Goal: Task Accomplishment & Management: Manage account settings

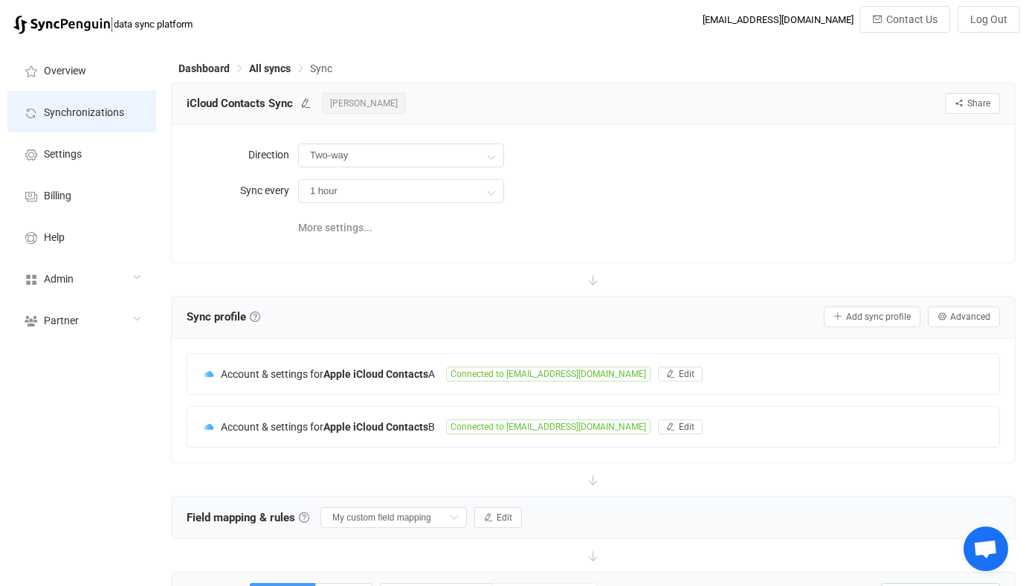
click at [120, 116] on span "Synchronizations" at bounding box center [84, 113] width 80 height 12
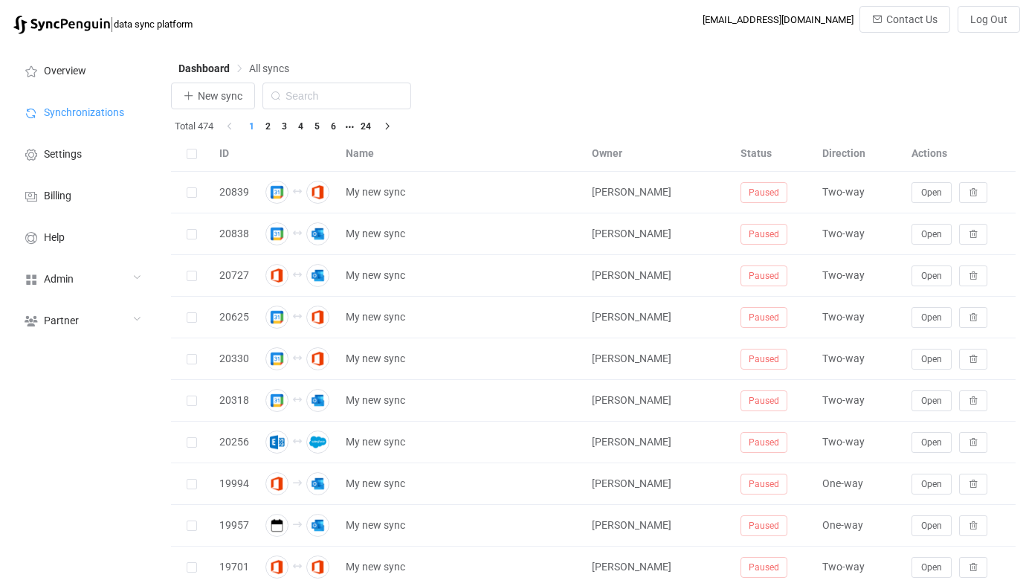
click at [351, 99] on div at bounding box center [593, 544] width 845 height 922
click at [367, 99] on input "text" at bounding box center [337, 96] width 149 height 27
type input "icou"
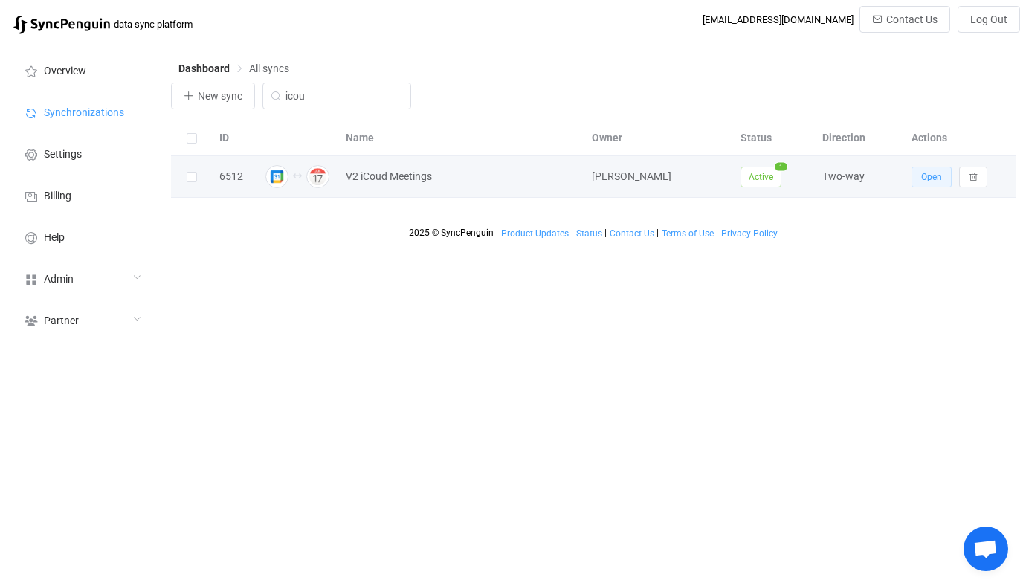
click at [928, 171] on button "Open" at bounding box center [932, 177] width 40 height 21
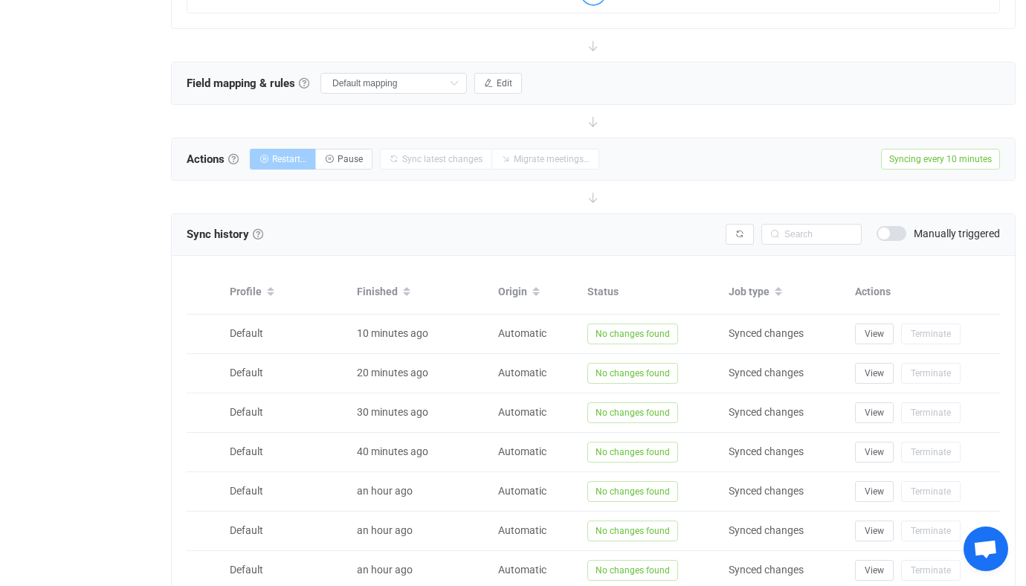
scroll to position [649, 0]
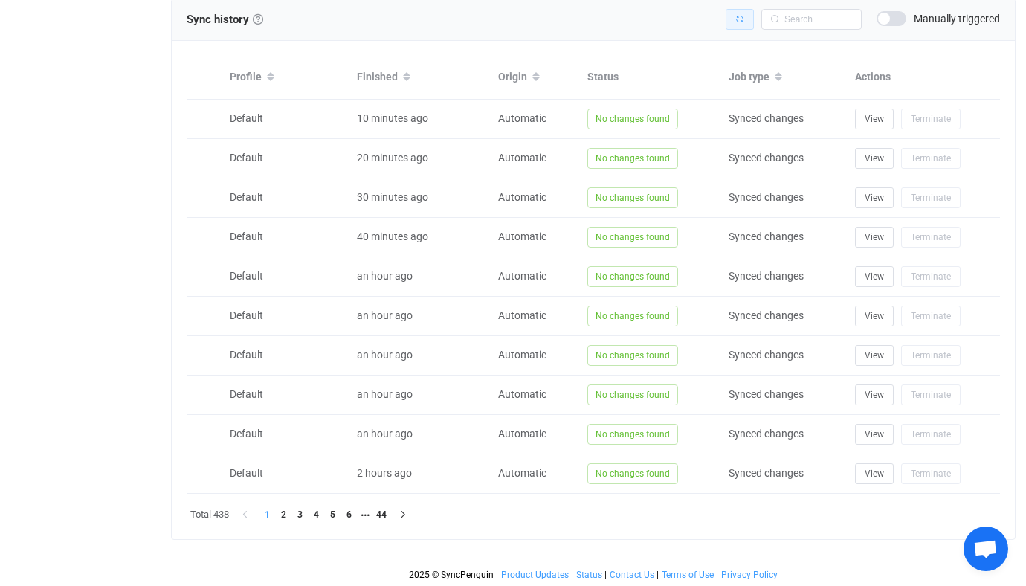
click at [738, 16] on icon "button" at bounding box center [739, 19] width 9 height 9
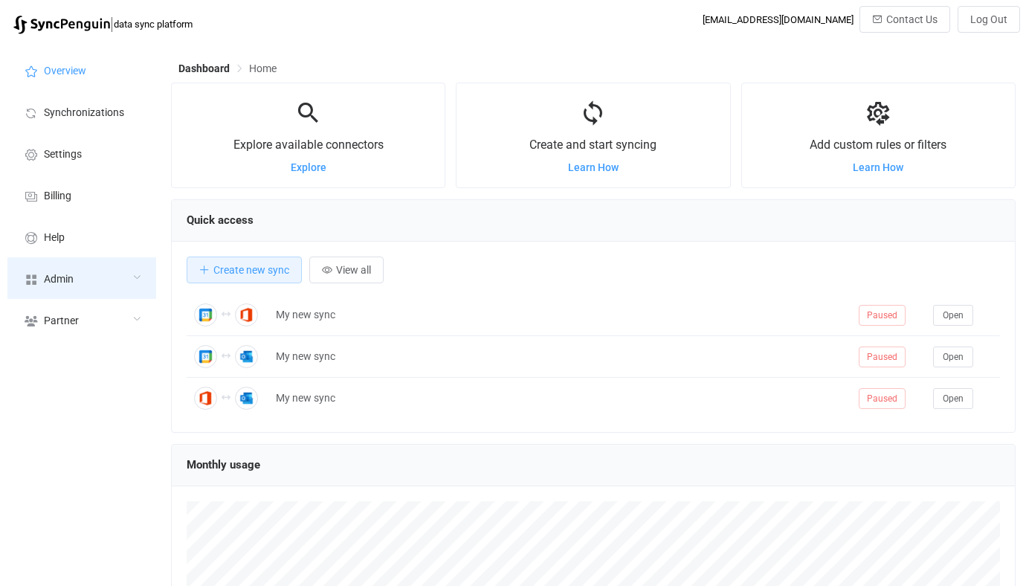
scroll to position [289, 845]
click at [101, 278] on div "Admin" at bounding box center [81, 278] width 149 height 42
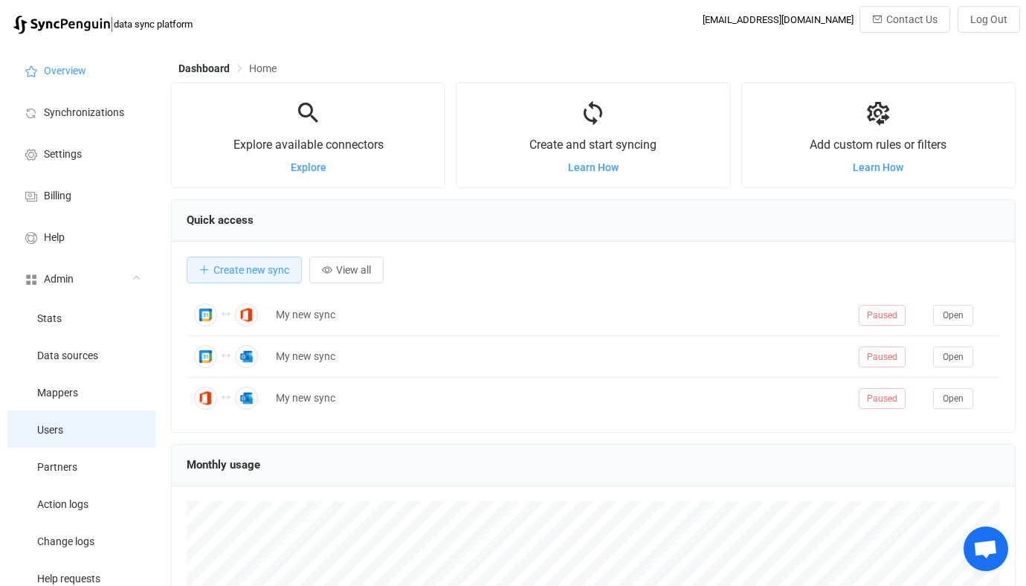
click at [96, 440] on li "Users" at bounding box center [81, 428] width 149 height 37
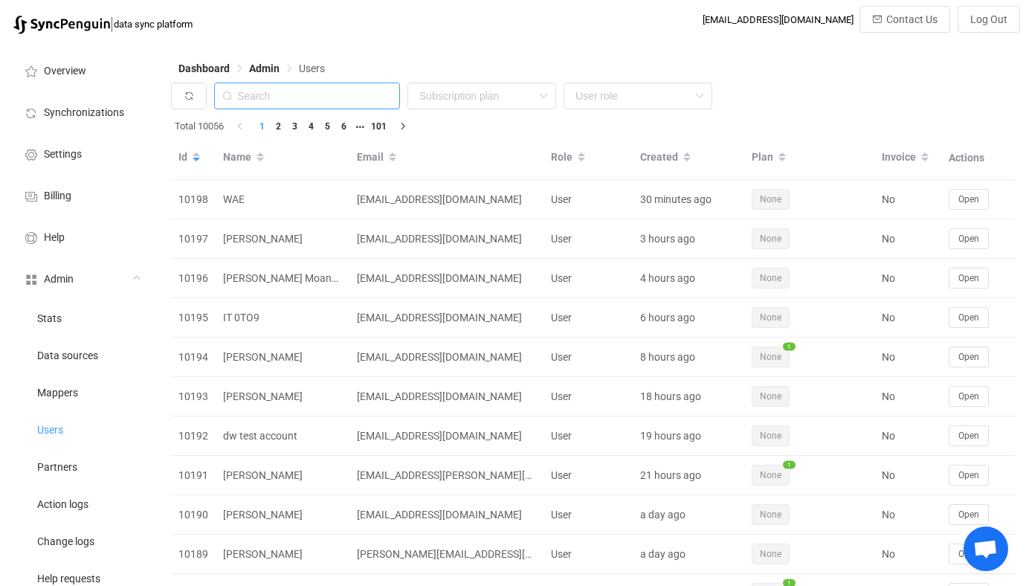
click at [330, 91] on input "text" at bounding box center [307, 96] width 186 height 27
paste input "eric.byers@fcp-nsn.gov"
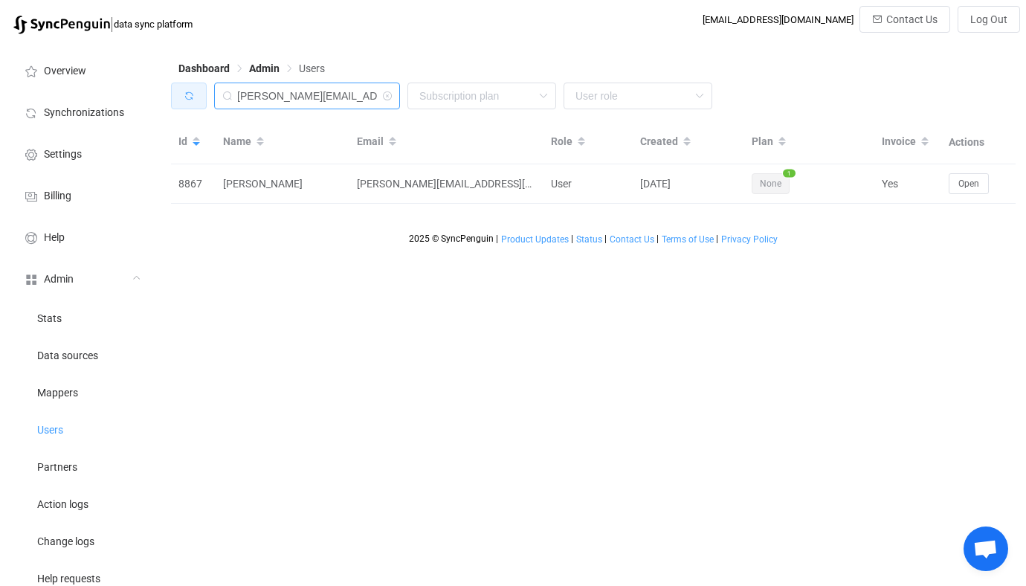
drag, startPoint x: 291, startPoint y: 94, endPoint x: 184, endPoint y: 93, distance: 107.1
click at [184, 93] on div "eric.byers@fcp-nsn.gov None Single SingleYearly SinglePlus SinglePlusYearly Tea…" at bounding box center [593, 100] width 845 height 34
type input "fcp-nsn.gov"
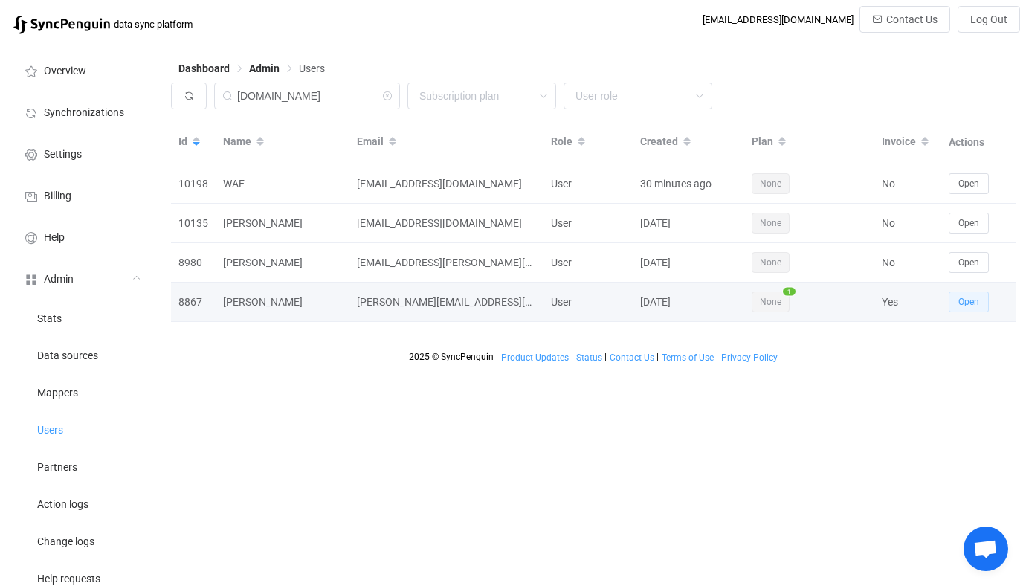
click at [967, 300] on span "Open" at bounding box center [969, 302] width 21 height 10
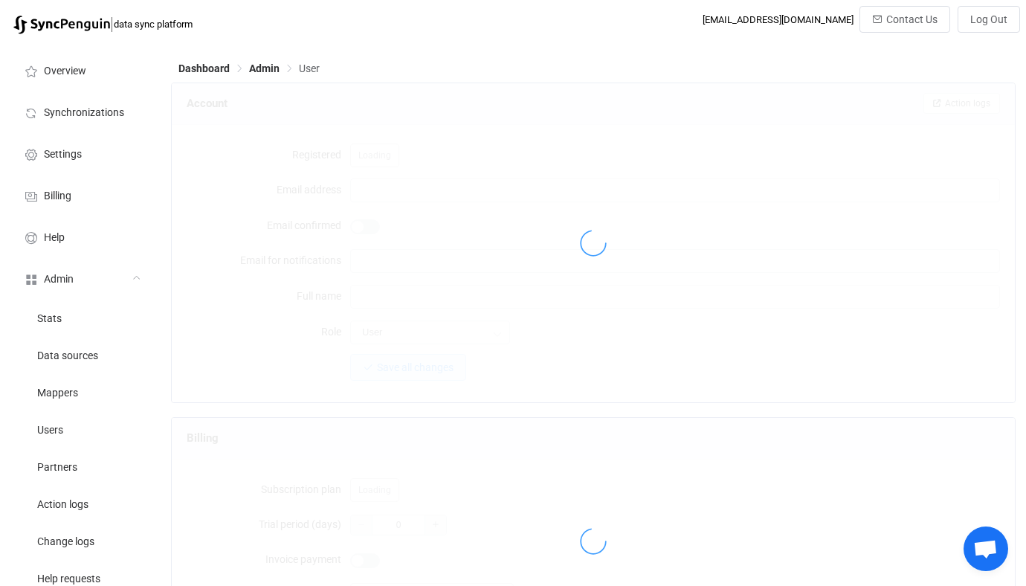
type input "eric.byers@fcp-nsn.gov"
type input "Eric Byers"
type input "14"
type input "2026-02-28"
type input "50"
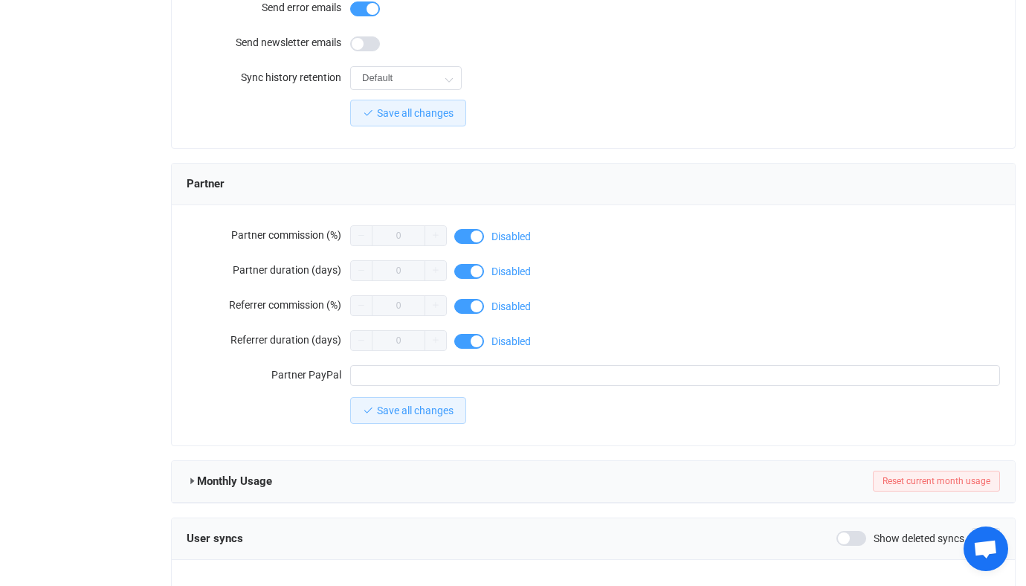
scroll to position [1295, 0]
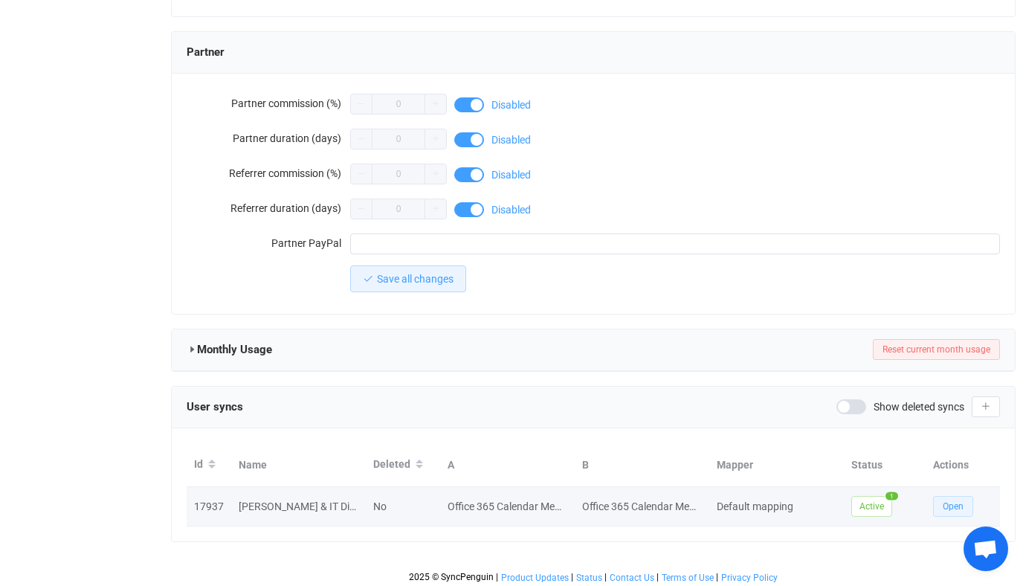
click at [950, 496] on button "Open" at bounding box center [953, 506] width 40 height 21
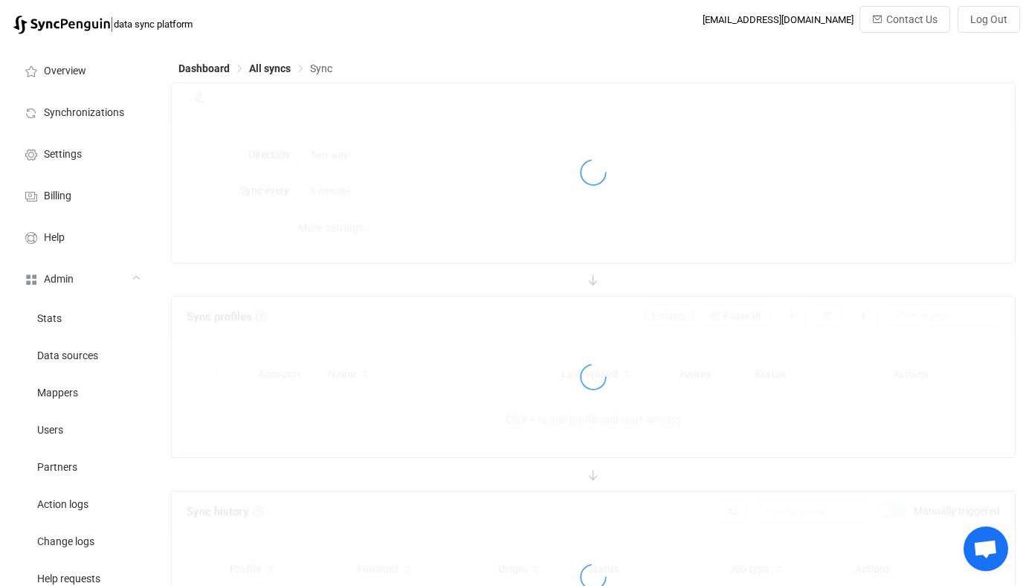
type input "10 minutes"
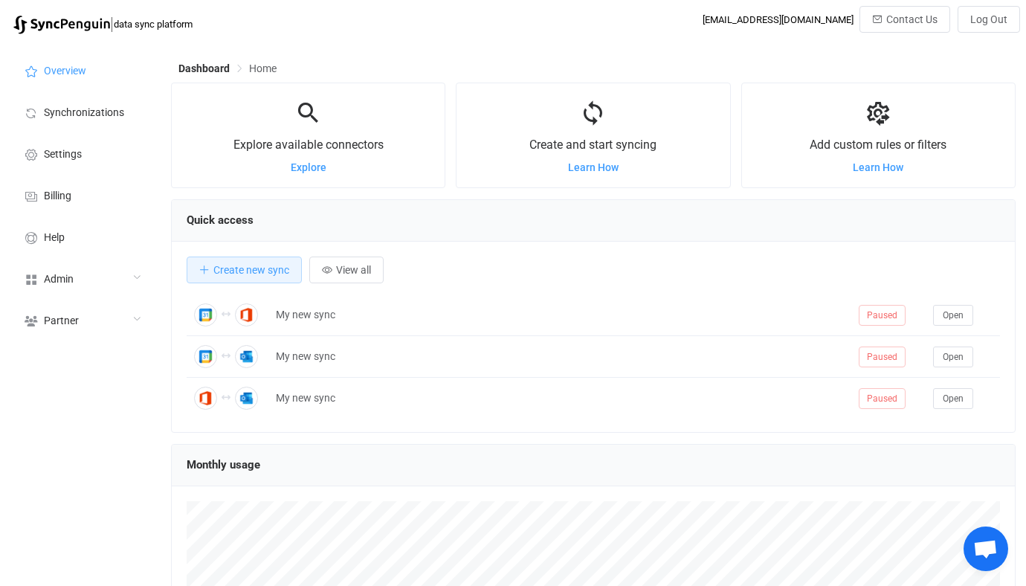
scroll to position [289, 845]
click at [102, 268] on div "Admin" at bounding box center [81, 278] width 149 height 42
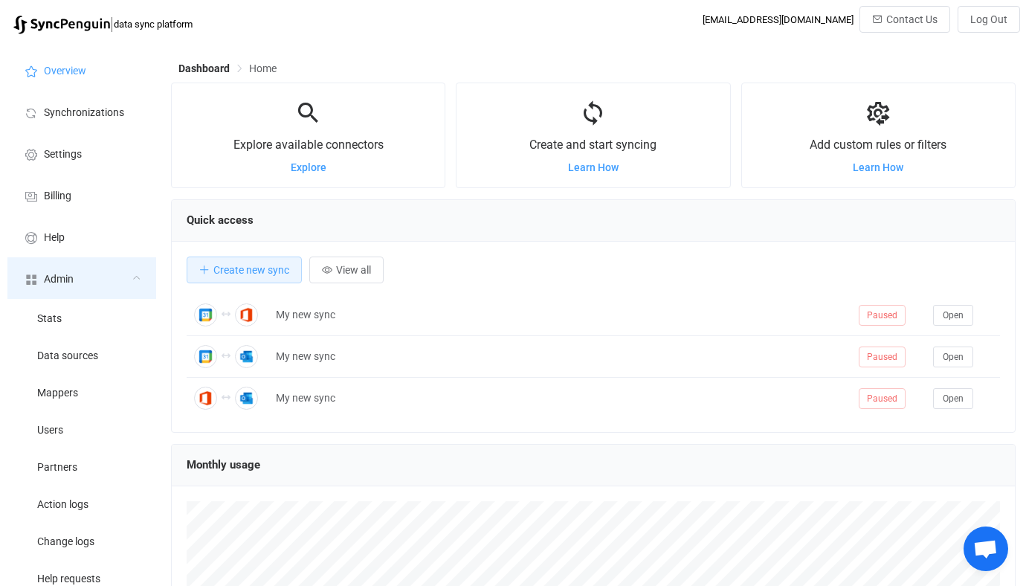
click at [96, 294] on div "Admin" at bounding box center [81, 278] width 149 height 42
click at [73, 291] on div "Admin" at bounding box center [81, 278] width 149 height 42
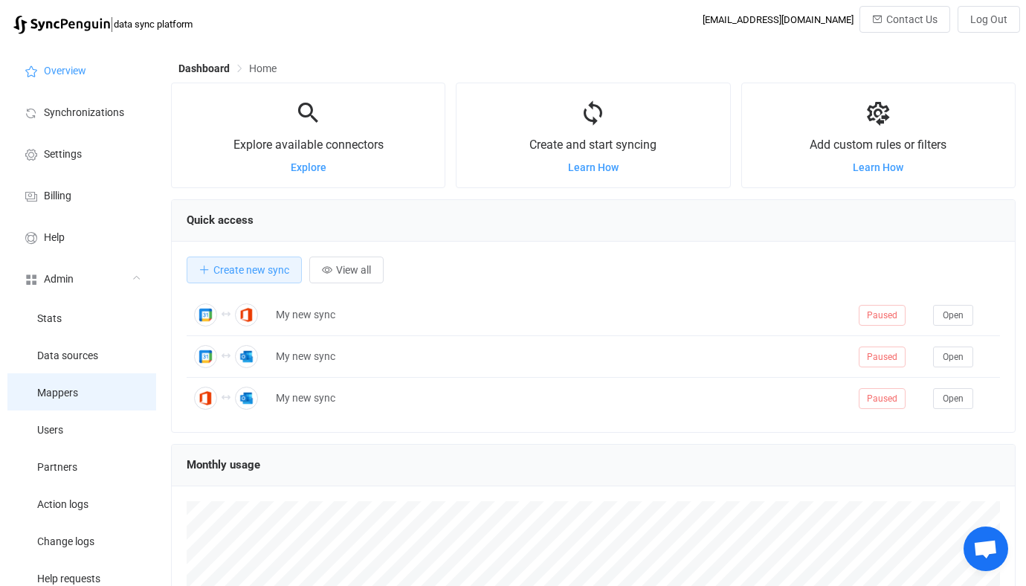
click at [65, 390] on span "Mappers" at bounding box center [57, 393] width 41 height 12
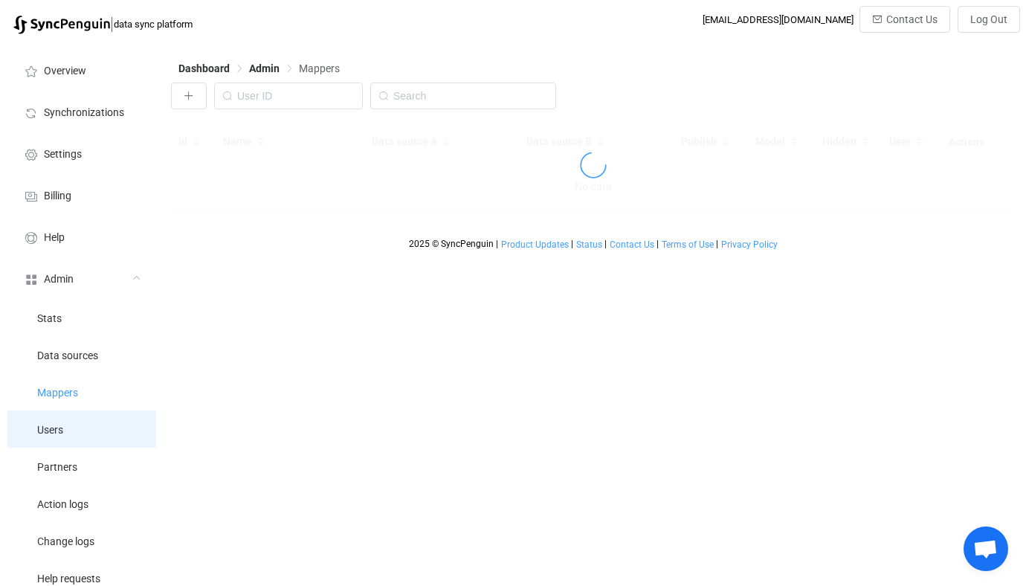
click at [65, 422] on li "Users" at bounding box center [81, 428] width 149 height 37
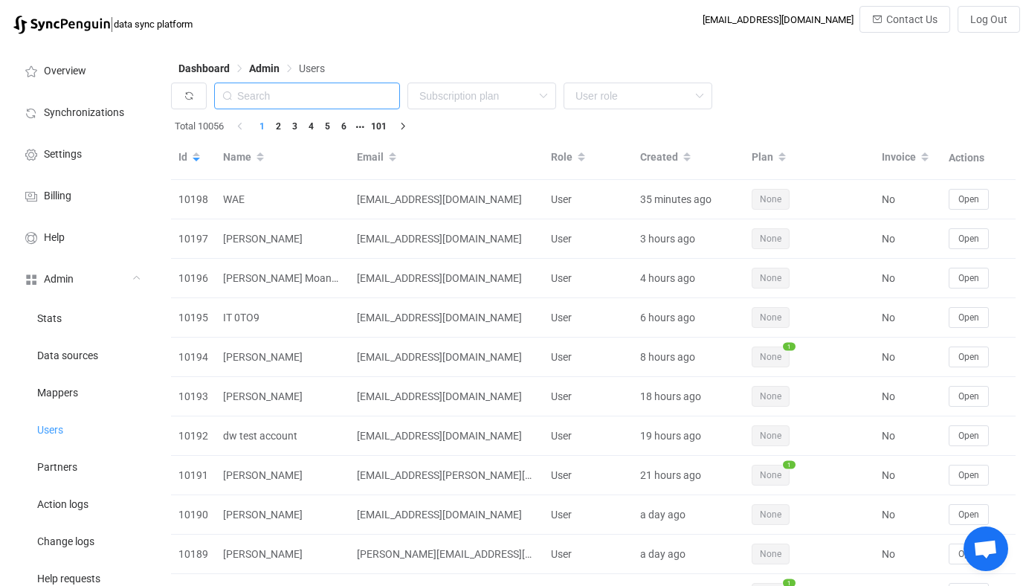
click at [277, 101] on input "text" at bounding box center [307, 96] width 186 height 27
paste input "[EMAIL_ADDRESS][DOMAIN_NAME]"
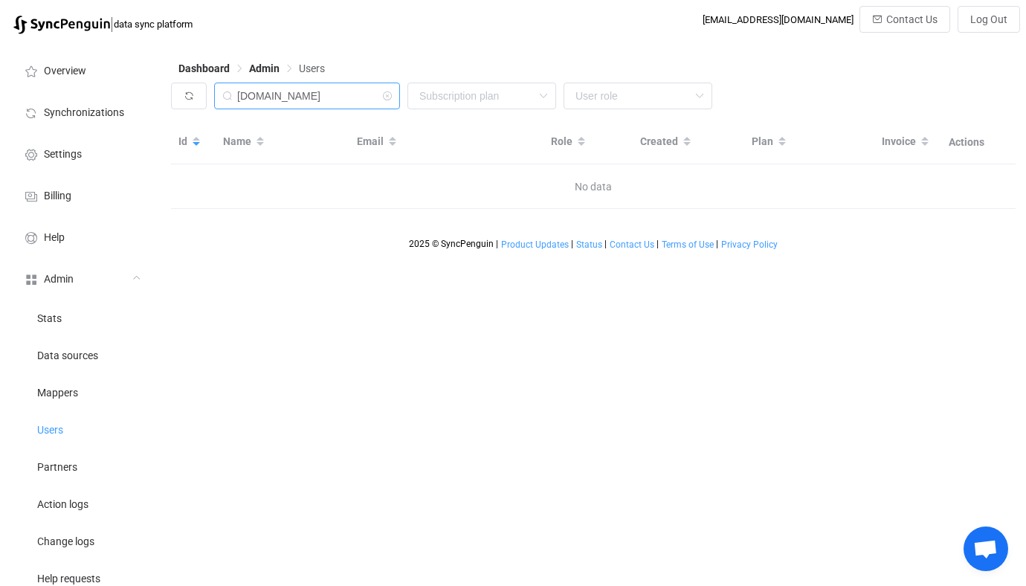
type input "[DOMAIN_NAME]"
